Goal: Transaction & Acquisition: Purchase product/service

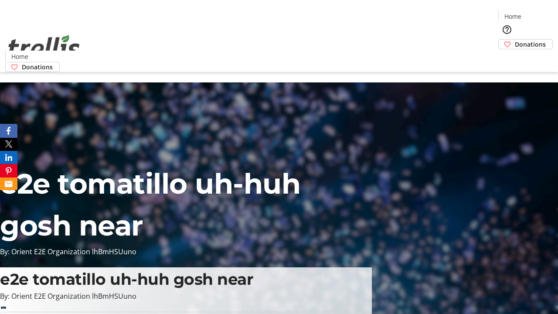
click at [515, 40] on span "Donations" at bounding box center [530, 44] width 31 height 9
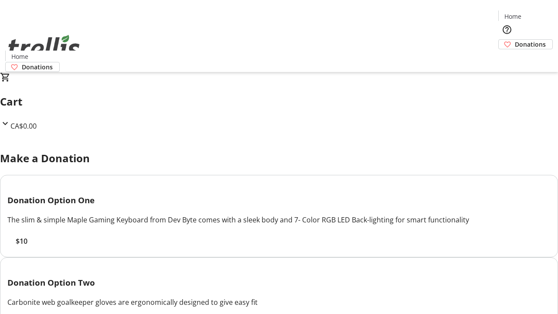
click at [27, 247] on span "$10" at bounding box center [22, 241] width 12 height 10
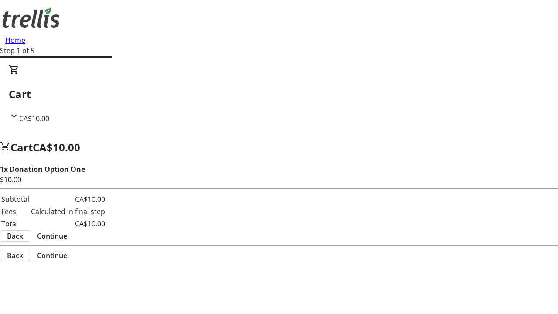
select select "CA"
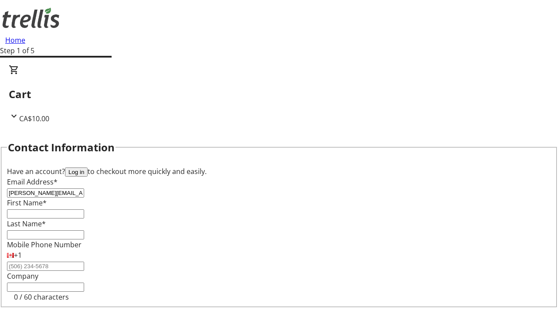
type input "[PERSON_NAME][EMAIL_ADDRESS][DOMAIN_NAME]"
type input "[PERSON_NAME]"
type input "King"
type input "[STREET_ADDRESS][PERSON_NAME]"
type input "Kelowna"
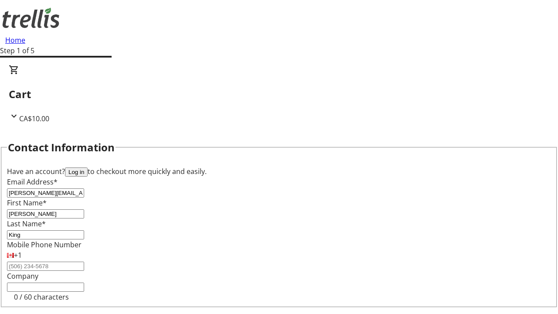
scroll to position [77, 0]
